Goal: Information Seeking & Learning: Find contact information

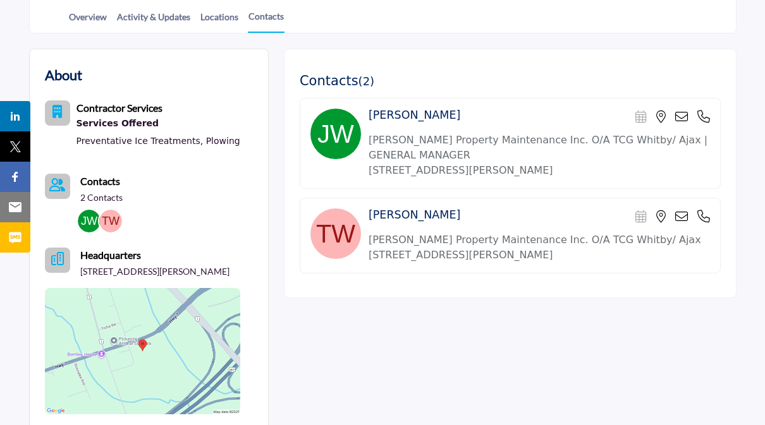
scroll to position [290, 0]
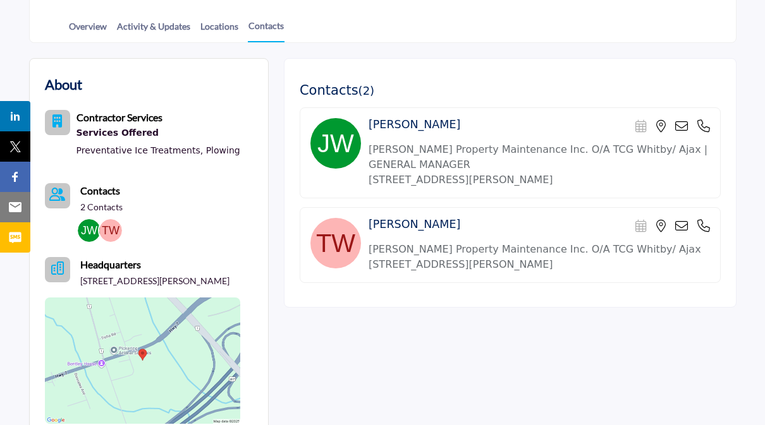
click at [461, 151] on p "[PERSON_NAME] Property Maintenance Inc. O/A TCG Whitby/ Ajax | GENERAL MANAGER" at bounding box center [538, 157] width 341 height 30
click at [441, 159] on p "[PERSON_NAME] Property Maintenance Inc. O/A TCG Whitby/ Ajax | GENERAL MANAGER" at bounding box center [538, 157] width 341 height 30
click at [423, 123] on h4 "Jeffery Wooldridge" at bounding box center [414, 125] width 92 height 13
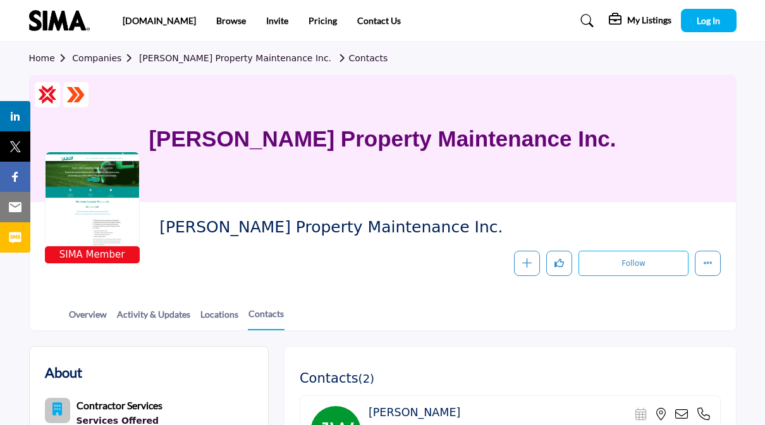
scroll to position [0, 0]
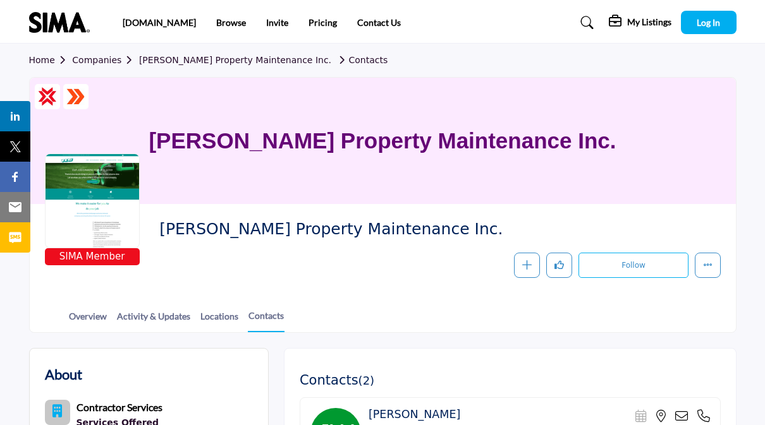
click at [99, 188] on div at bounding box center [92, 201] width 95 height 95
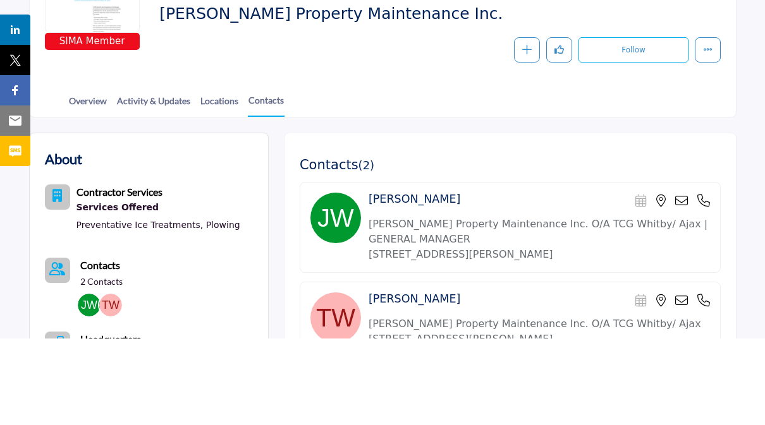
scroll to position [566, 0]
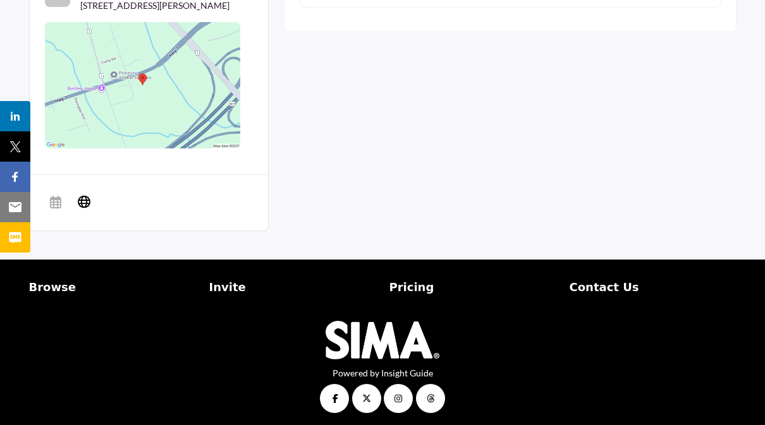
click at [603, 289] on p "Contact Us" at bounding box center [652, 287] width 167 height 17
click at [604, 282] on p "Contact Us" at bounding box center [652, 287] width 167 height 17
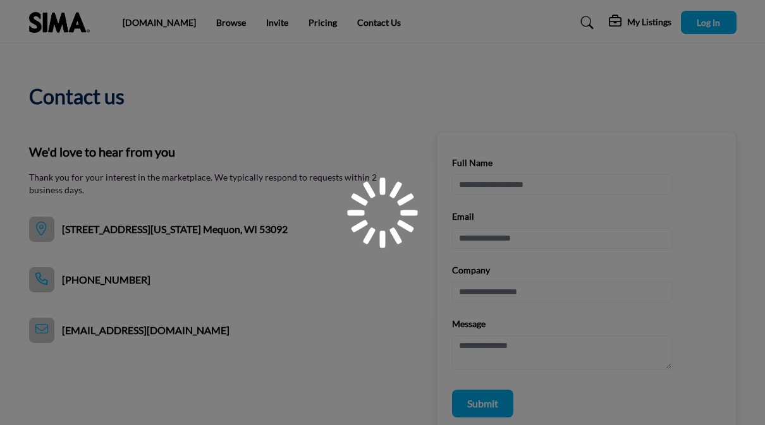
click at [607, 294] on div at bounding box center [382, 212] width 765 height 425
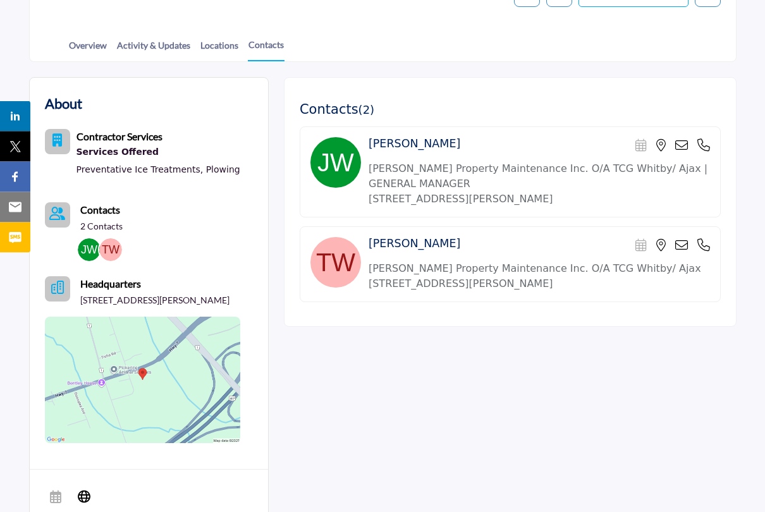
scroll to position [271, 0]
click at [440, 142] on h4 "[PERSON_NAME]" at bounding box center [414, 143] width 92 height 13
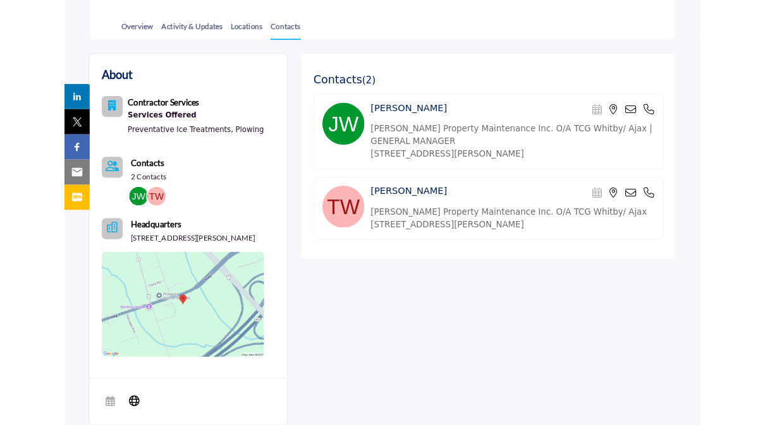
scroll to position [566, 0]
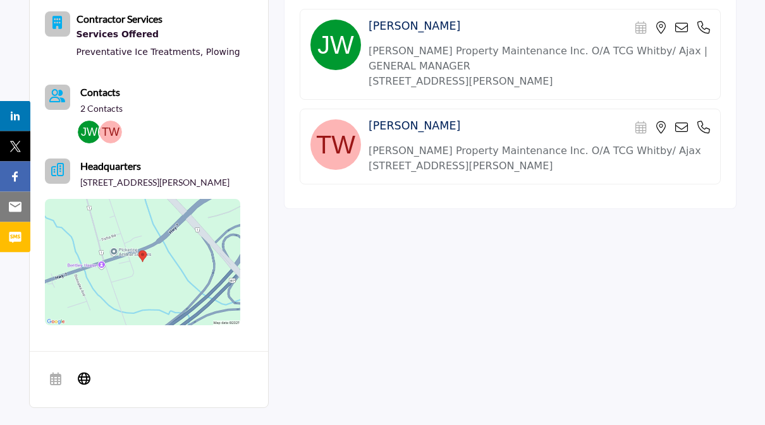
click at [173, 274] on img at bounding box center [142, 263] width 195 height 126
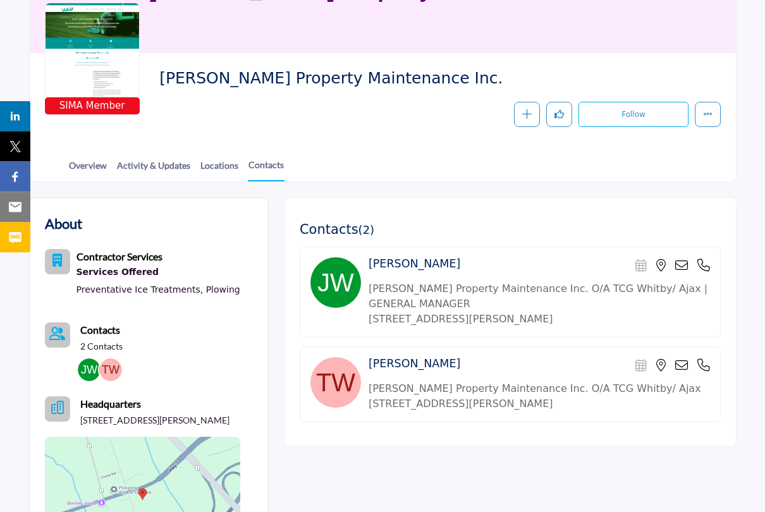
scroll to position [152, 0]
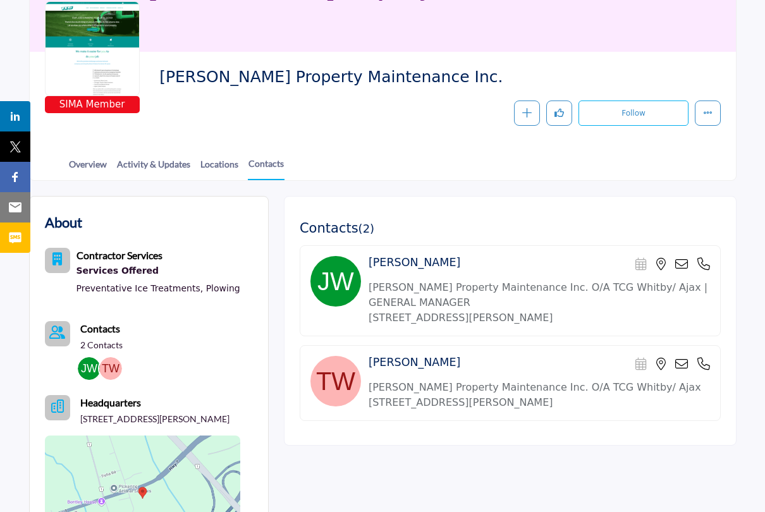
click at [89, 167] on link "Overview" at bounding box center [87, 168] width 39 height 22
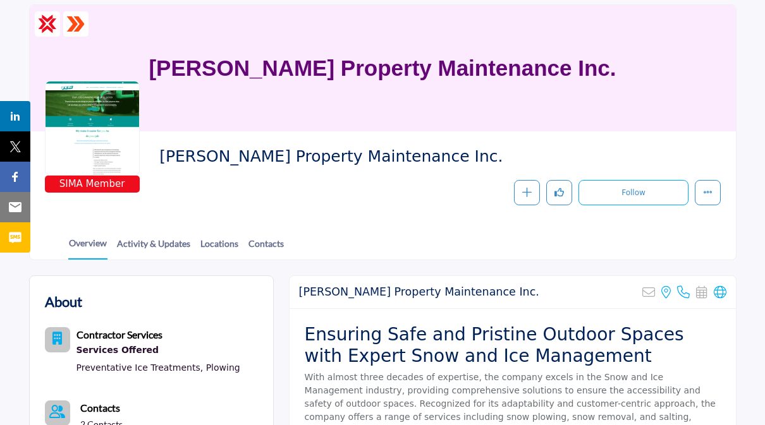
scroll to position [71, 0]
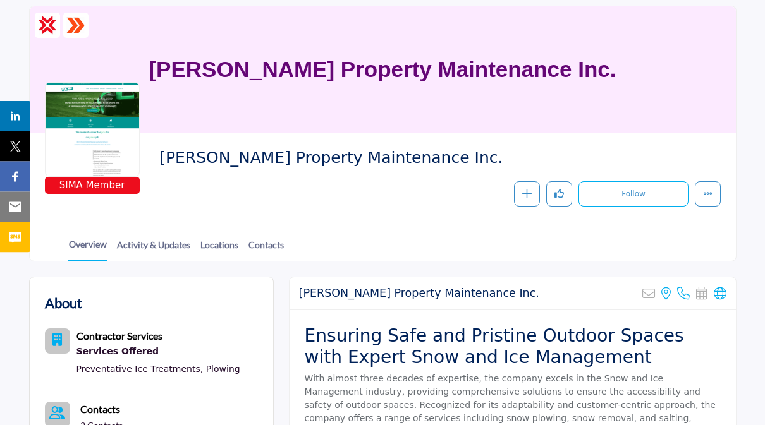
click at [165, 239] on link "Activity & Updates" at bounding box center [153, 250] width 75 height 22
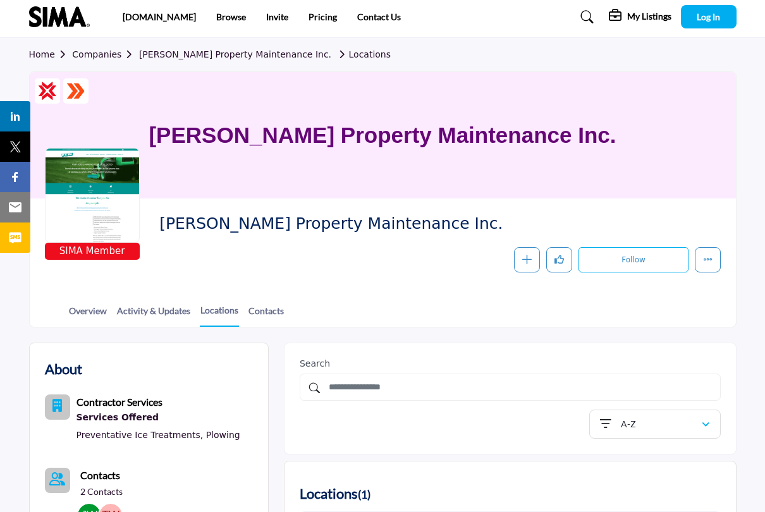
scroll to position [6, 0]
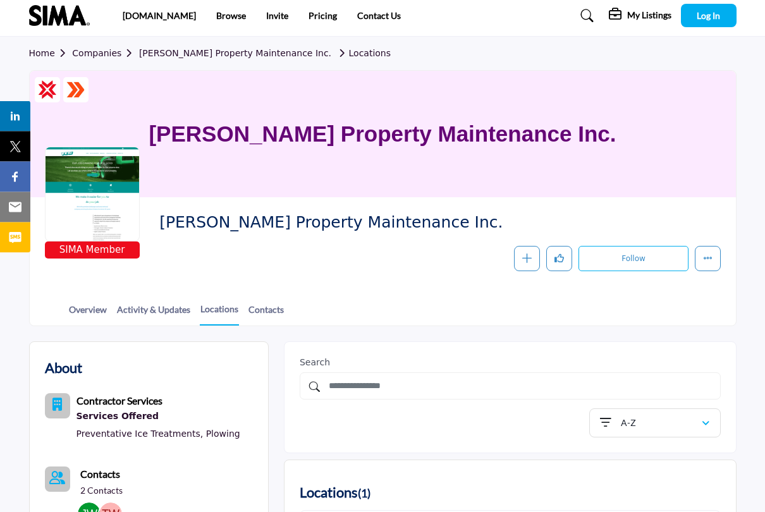
click at [284, 308] on link "Contacts" at bounding box center [266, 314] width 37 height 22
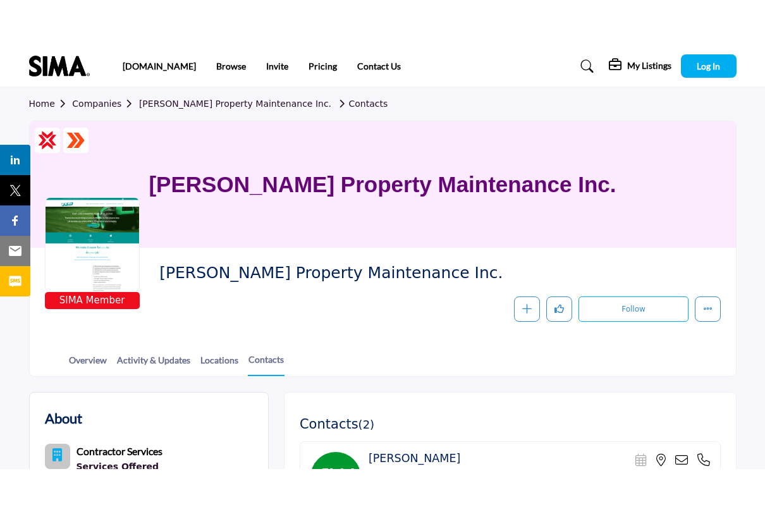
scroll to position [137, 0]
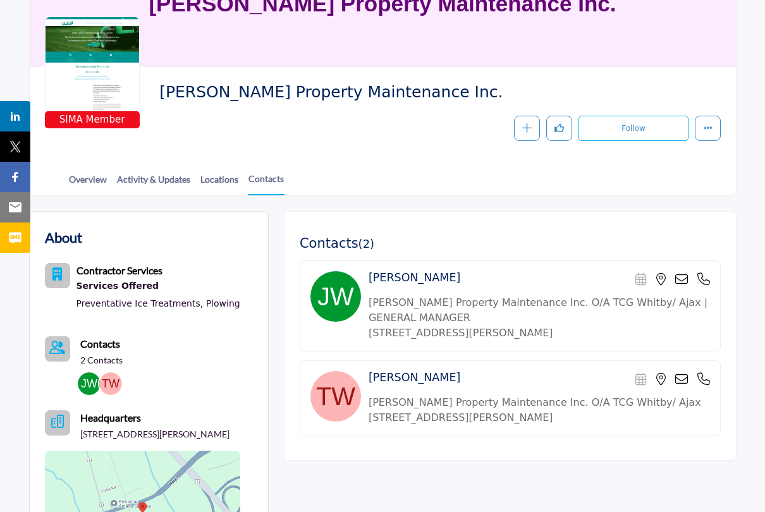
click at [35, 15] on div "[PERSON_NAME] Property Maintenance Inc." at bounding box center [383, 4] width 706 height 126
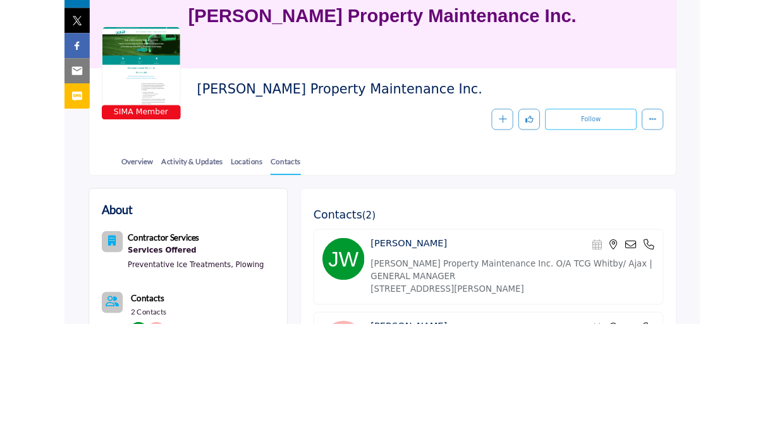
scroll to position [0, 0]
